Goal: Obtain resource: Download file/media

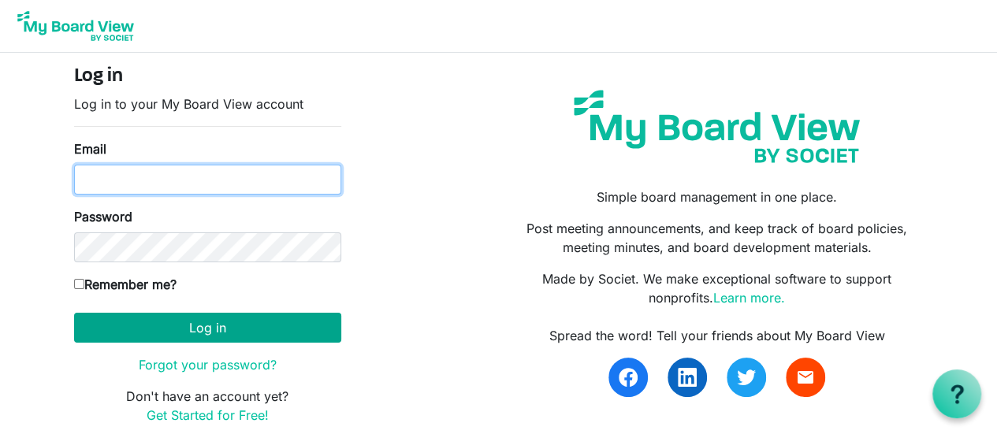
type input "[EMAIL_ADDRESS][DOMAIN_NAME]"
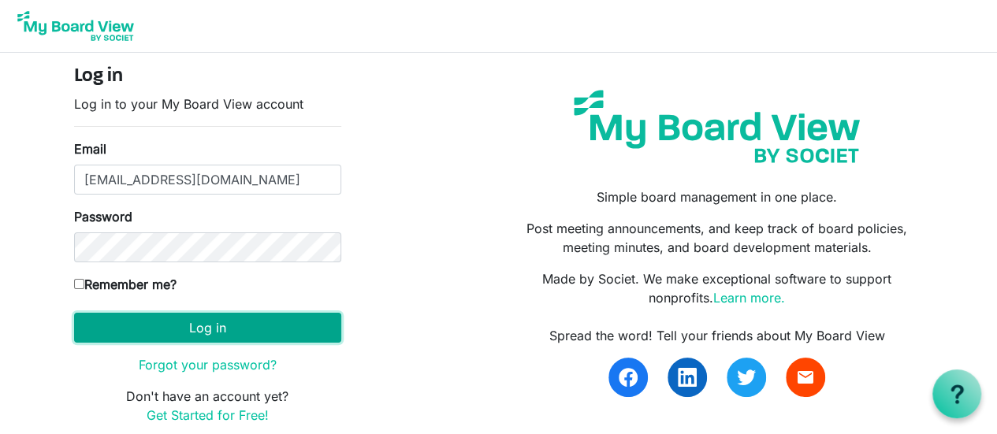
click at [132, 324] on button "Log in" at bounding box center [207, 328] width 267 height 30
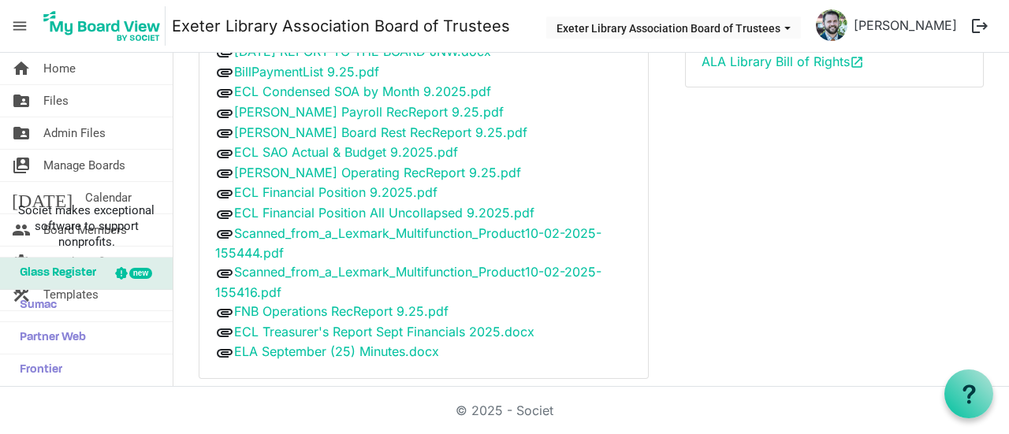
scroll to position [240, 0]
click at [380, 345] on link "ELA September (25) Minutes.docx" at bounding box center [336, 351] width 205 height 16
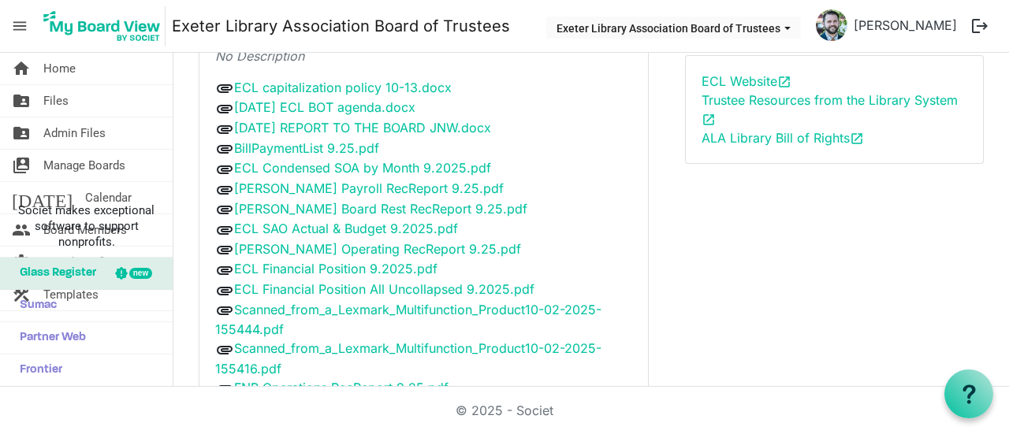
scroll to position [157, 0]
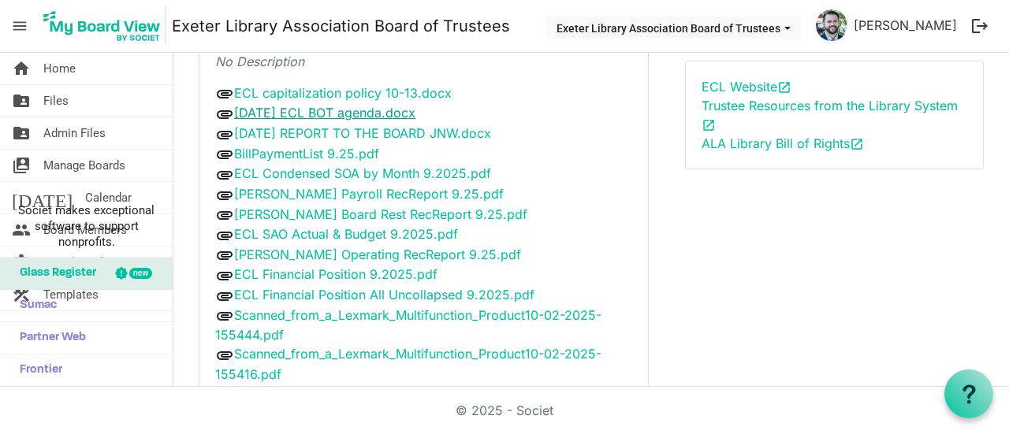
click at [366, 110] on link "[DATE] ECL BOT agenda.docx" at bounding box center [324, 113] width 181 height 16
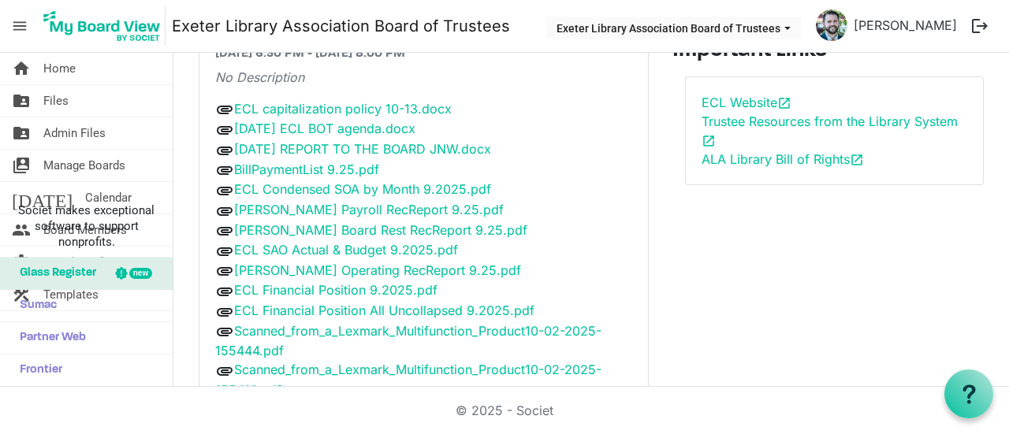
scroll to position [139, 0]
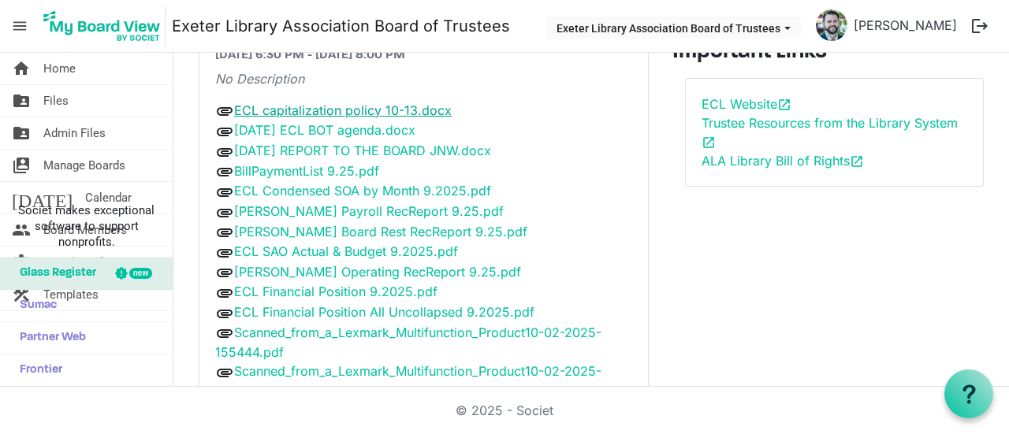
click at [312, 108] on link "ECL capitalization policy 10-13.docx" at bounding box center [342, 110] width 217 height 16
click at [317, 168] on link "BillPaymentList 9.25.pdf" at bounding box center [306, 171] width 145 height 16
click at [321, 190] on link "ECL Condensed SOA by Month 9.2025.pdf" at bounding box center [362, 191] width 257 height 16
click at [351, 207] on link "[PERSON_NAME] Payroll RecReport 9.25.pdf" at bounding box center [368, 211] width 269 height 16
click at [325, 228] on link "[PERSON_NAME] Board Rest RecReport 9.25.pdf" at bounding box center [380, 232] width 293 height 16
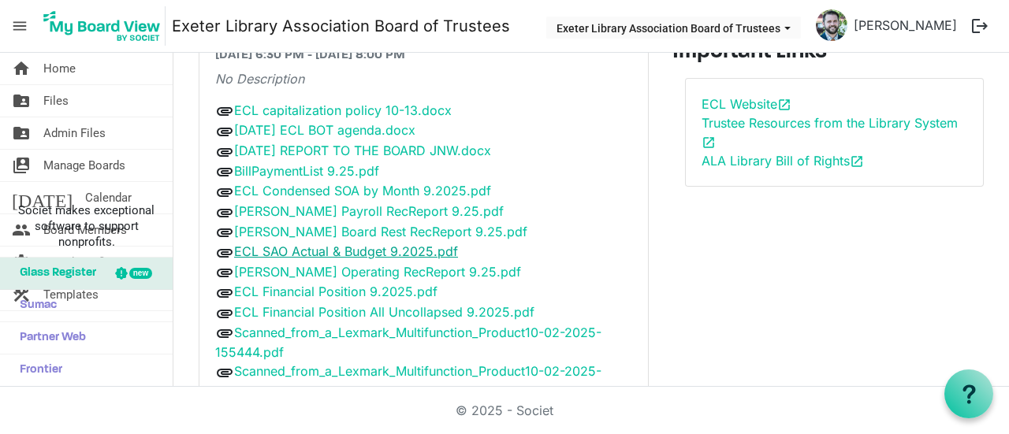
click at [377, 247] on link "ECL SAO Actual & Budget 9.2025.pdf" at bounding box center [346, 251] width 224 height 16
click at [351, 284] on link "ECL Financial Position 9.2025.pdf" at bounding box center [335, 292] width 203 height 16
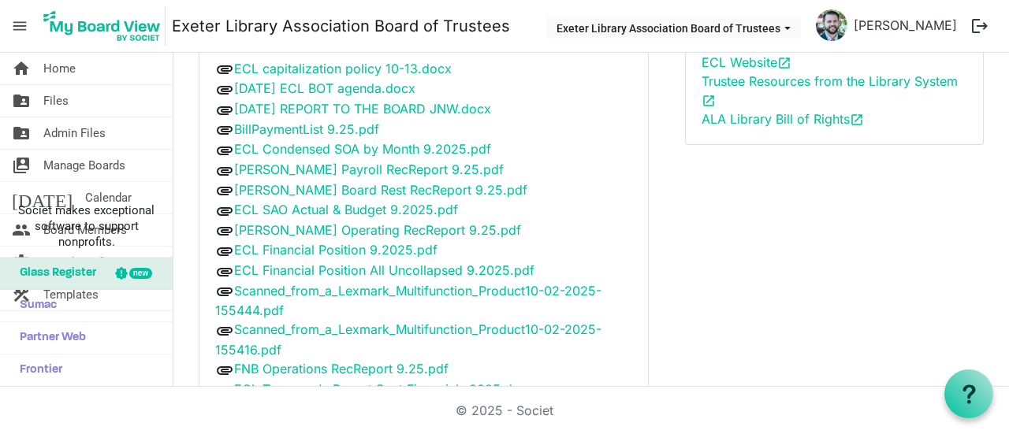
scroll to position [246, 0]
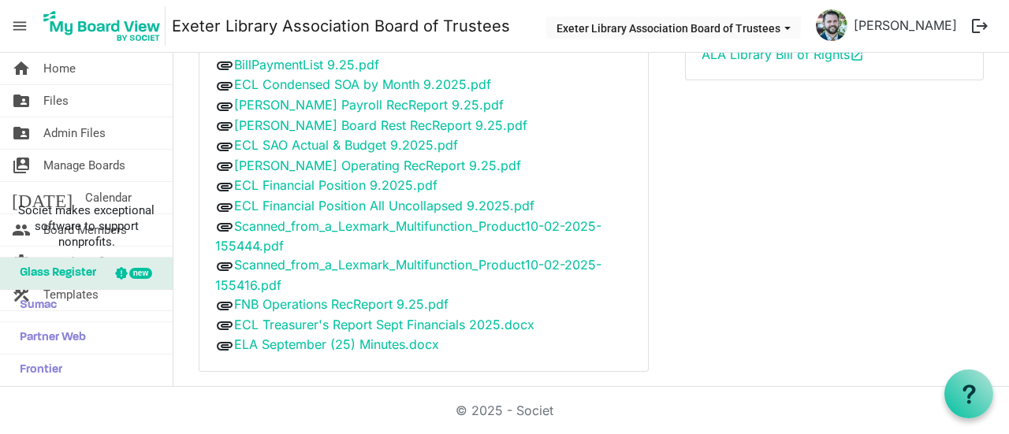
click at [332, 369] on div "Meetings Add Meeting Archive Board of Trustees Meeting [DATE] 6:30 PM - [DATE] …" at bounding box center [417, 102] width 486 height 565
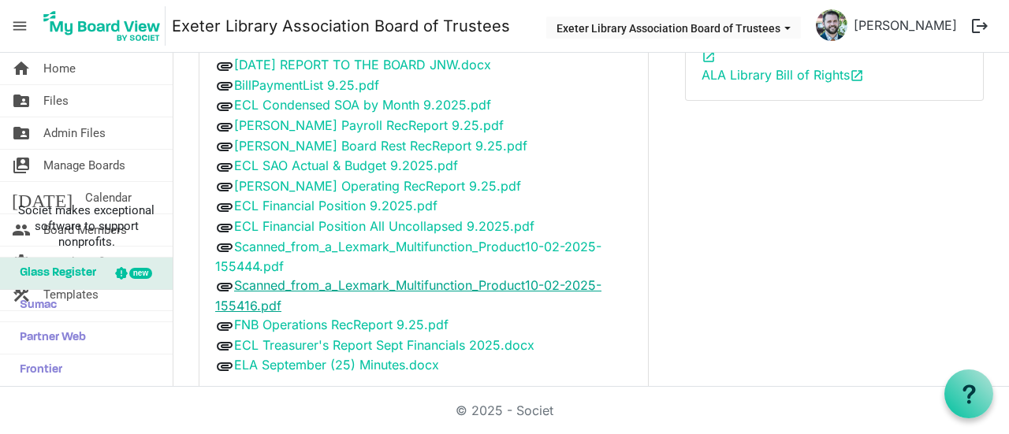
scroll to position [225, 0]
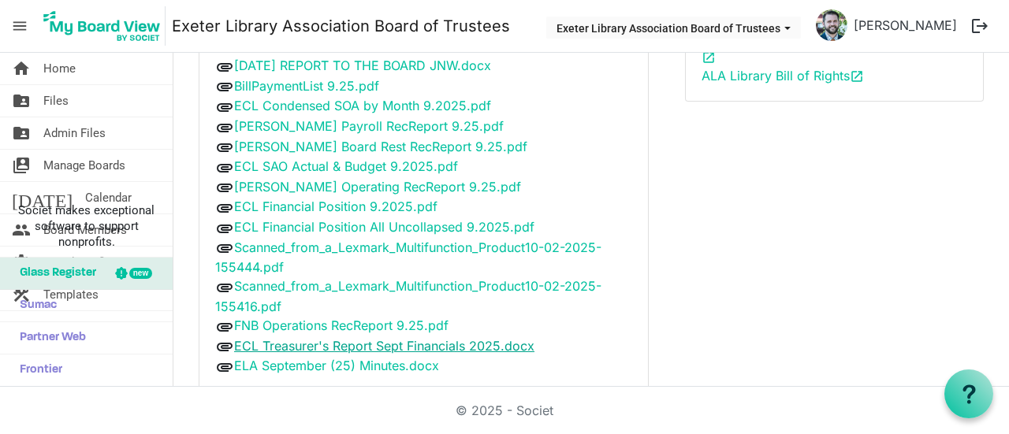
click at [371, 338] on link "ECL Treasurer's Report Sept Financials 2025.docx" at bounding box center [384, 346] width 300 height 16
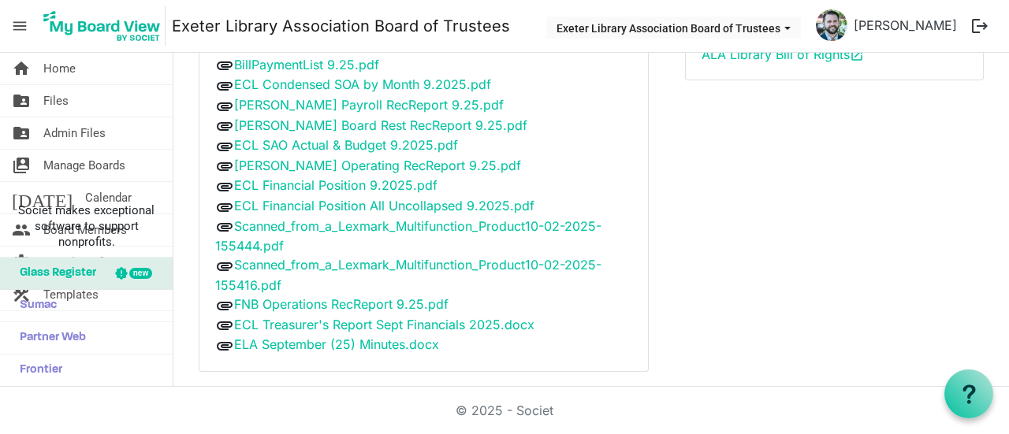
scroll to position [236, 0]
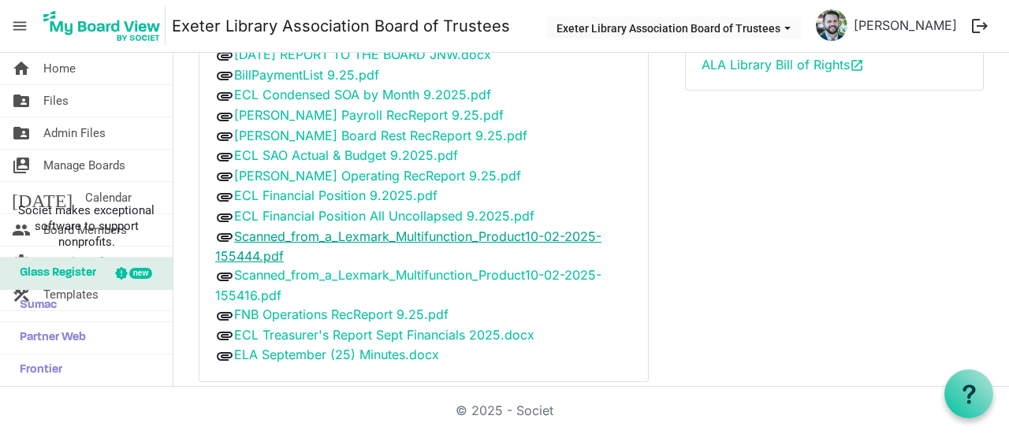
click at [500, 230] on link "Scanned_from_a_Lexmark_Multifunction_Product10-02-2025-155444.pdf" at bounding box center [408, 246] width 386 height 36
